Goal: Task Accomplishment & Management: Manage account settings

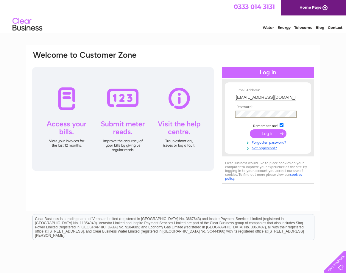
click at [250, 129] on input "submit" at bounding box center [268, 133] width 37 height 8
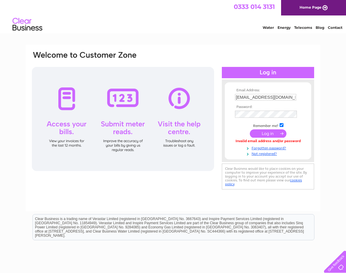
click at [268, 133] on input "submit" at bounding box center [268, 133] width 37 height 8
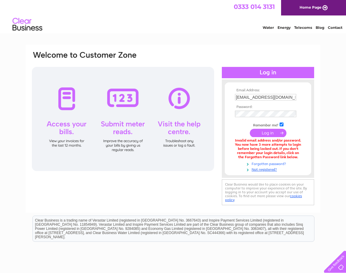
click at [267, 165] on link "Forgotten password?" at bounding box center [269, 164] width 68 height 6
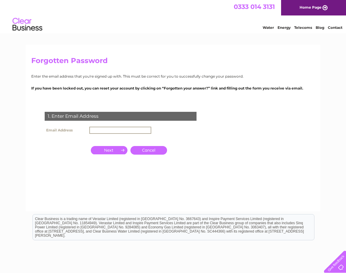
click at [96, 130] on input "text" at bounding box center [120, 130] width 62 height 7
type input "apbroad123@gmail.com"
click at [112, 150] on input "button" at bounding box center [109, 149] width 37 height 8
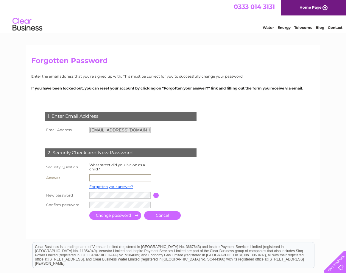
click at [110, 178] on input "text" at bounding box center [120, 177] width 62 height 7
type input "mulberry close"
click at [119, 216] on input "submit" at bounding box center [115, 215] width 52 height 9
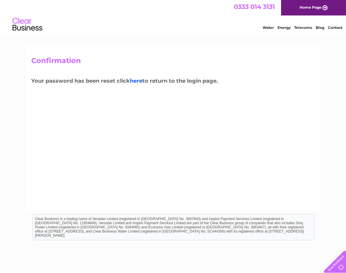
click at [137, 79] on link "here" at bounding box center [136, 81] width 12 height 7
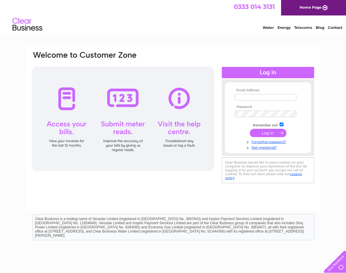
click at [227, 123] on form "Email Address: Password: Remember me?" at bounding box center [268, 119] width 86 height 62
click at [260, 100] on input "text" at bounding box center [266, 97] width 62 height 7
type input "apbroad123@gmail.com"
click at [266, 132] on input "submit" at bounding box center [268, 133] width 37 height 8
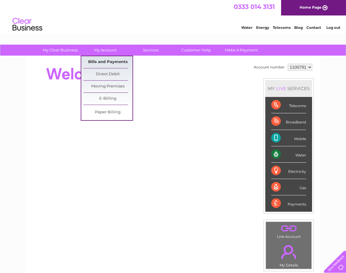
click at [98, 59] on link "Bills and Payments" at bounding box center [107, 62] width 49 height 12
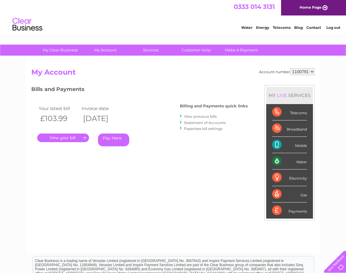
click at [200, 118] on link "View previous bills" at bounding box center [200, 116] width 33 height 4
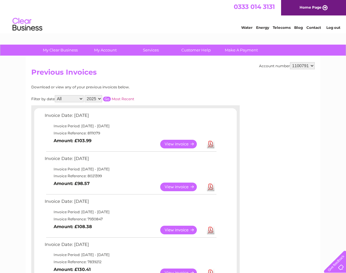
scroll to position [30, 0]
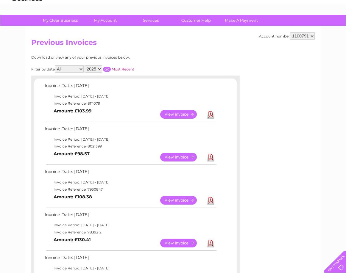
click at [177, 113] on link "View" at bounding box center [182, 114] width 44 height 9
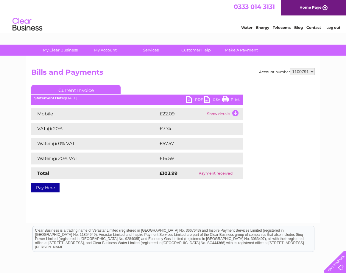
scroll to position [30, 0]
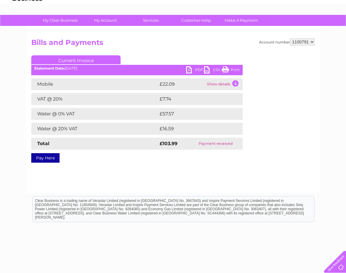
click at [191, 71] on link "PDF" at bounding box center [195, 70] width 18 height 9
